Goal: Communication & Community: Answer question/provide support

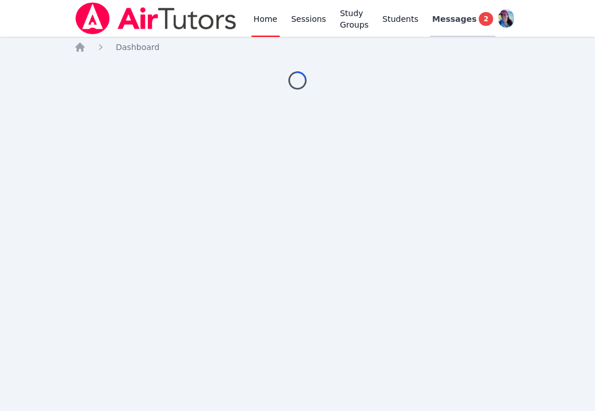
click at [437, 18] on span "Messages" at bounding box center [454, 19] width 44 height 12
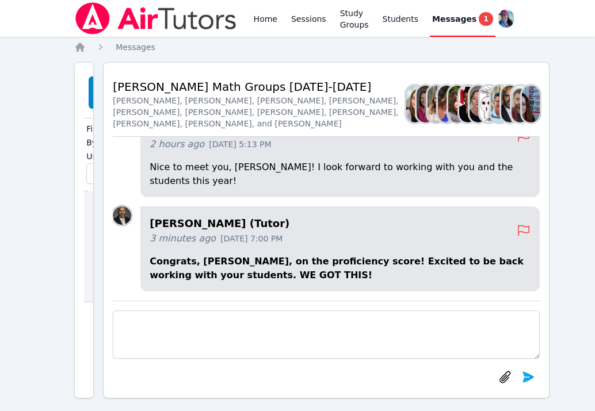
click at [306, 339] on textarea at bounding box center [326, 335] width 427 height 48
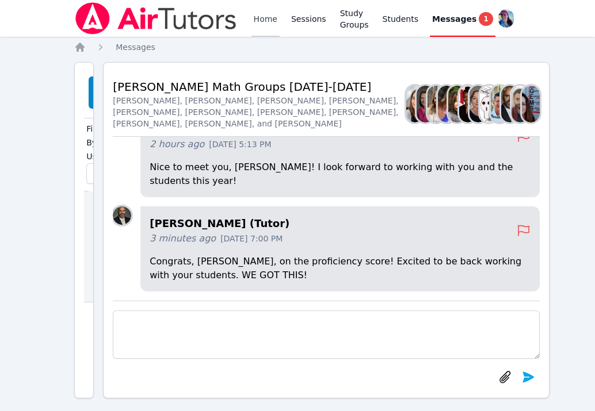
click at [265, 17] on link "Home" at bounding box center [265, 18] width 28 height 37
